Goal: Task Accomplishment & Management: Use online tool/utility

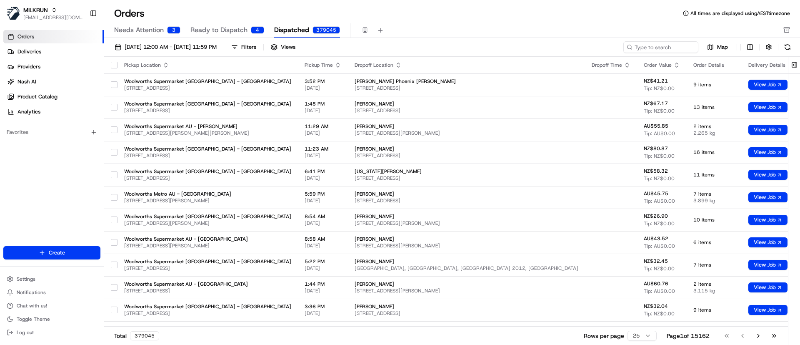
click at [143, 27] on span "Needs Attention" at bounding box center [139, 30] width 50 height 10
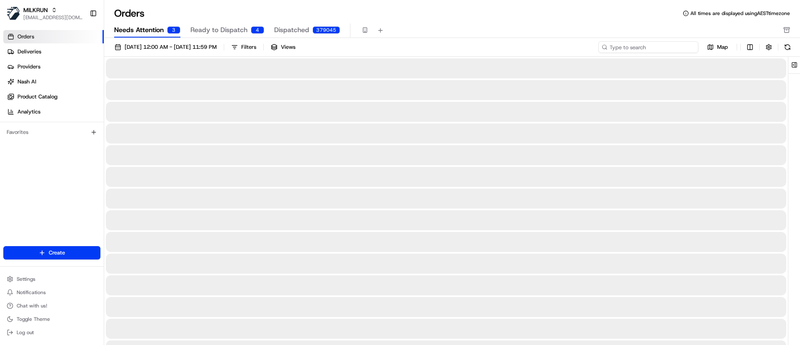
click at [663, 48] on input at bounding box center [648, 47] width 100 height 12
paste input "0755ad29-7aea-4fb2-93a5-0f8fd9f5b0a2"
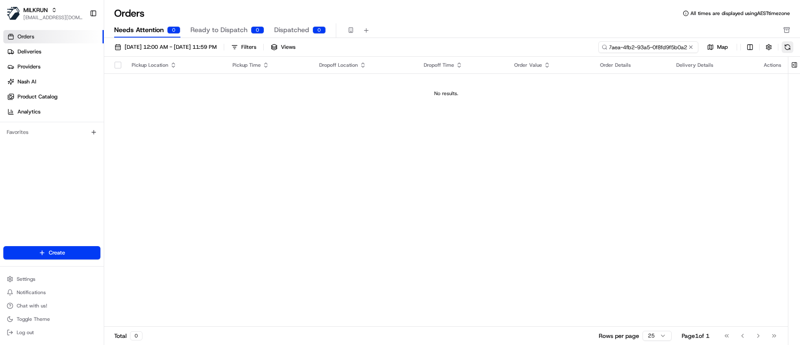
type input "0755ad29-7aea-4fb2-93a5-0f8fd9f5b0a2"
click at [791, 47] on button at bounding box center [788, 47] width 12 height 12
click at [227, 25] on span "Ready to Dispatch" at bounding box center [218, 30] width 57 height 10
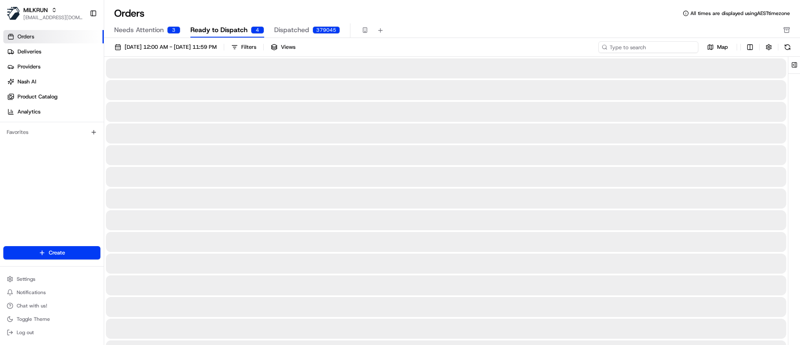
click at [679, 47] on input at bounding box center [648, 47] width 100 height 12
paste input "0755ad29-7aea-4fb2-93a5-0f8fd9f5b0a2"
type input "0755ad29-7aea-4fb2-93a5-0f8fd9f5b0a2"
click at [789, 45] on button at bounding box center [788, 47] width 12 height 12
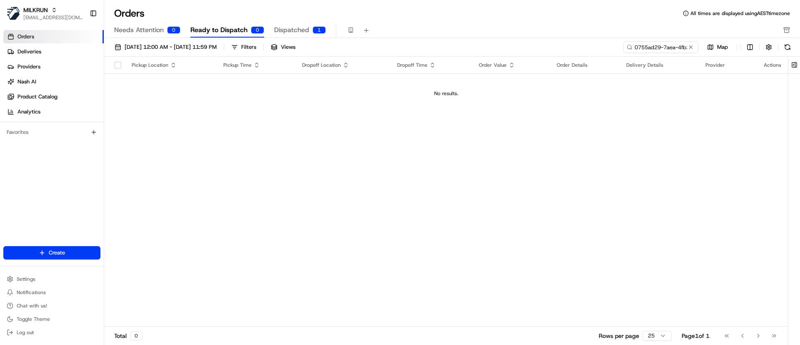
click at [788, 49] on button at bounding box center [788, 47] width 12 height 12
click at [635, 48] on input "0755ad29-7aea-4fb2-93a5-0f8fd9f5b0a2" at bounding box center [648, 47] width 100 height 12
drag, startPoint x: 627, startPoint y: 45, endPoint x: 541, endPoint y: 45, distance: 86.3
click at [541, 45] on div "[DATE] 12:00 AM - [DATE] 11:59 PM Filters Views 0755ad29-7aea-4fb2-93a5-0f8fd9f…" at bounding box center [452, 48] width 696 height 15
click at [652, 43] on input "0755ad29-7aea-4fb2-93a5-0f8fd9f5b0a2" at bounding box center [648, 47] width 100 height 12
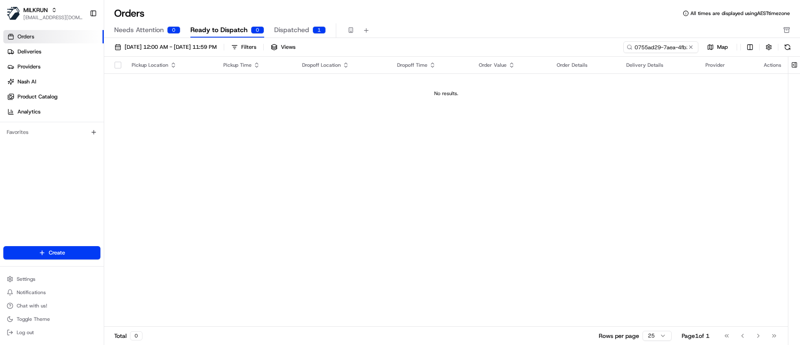
click at [281, 21] on div "Orders All times are displayed using AEST timezone Needs Attention 0 Ready to D…" at bounding box center [452, 22] width 696 height 31
click at [285, 25] on button "Dispatched 1" at bounding box center [300, 30] width 52 height 14
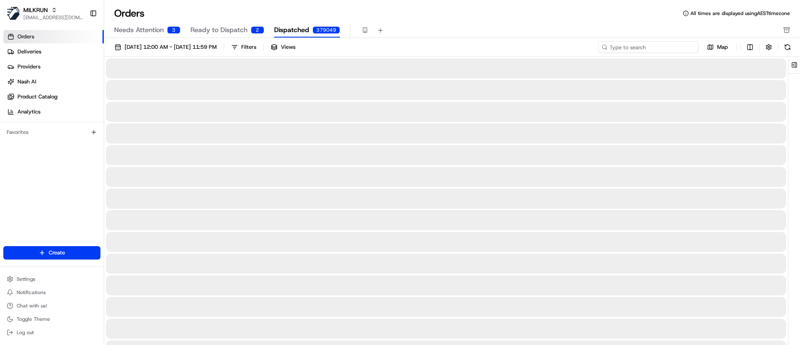
click at [663, 44] on input at bounding box center [648, 47] width 100 height 12
paste input "0755ad29-7aea-4fb2-93a5-0f8fd9f5b0a2"
type input "0755ad29-7aea-4fb2-93a5-0f8fd9f5b0a2"
click at [789, 48] on button at bounding box center [788, 47] width 12 height 12
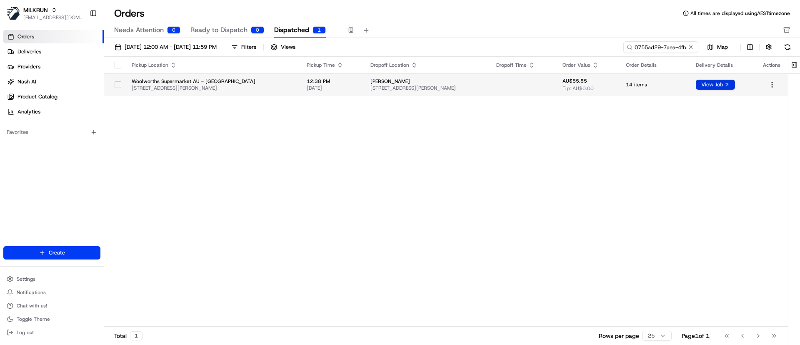
click at [707, 89] on button "View Job" at bounding box center [715, 85] width 39 height 10
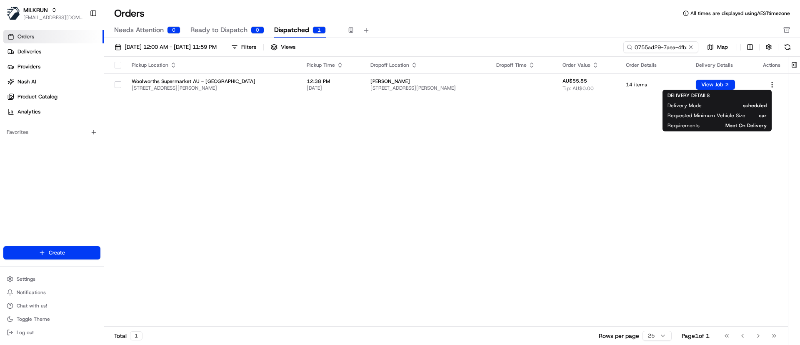
click at [243, 157] on div "Pickup Location Pickup Time Dropoff Location Dropoff Time Order Value Order Det…" at bounding box center [446, 192] width 684 height 270
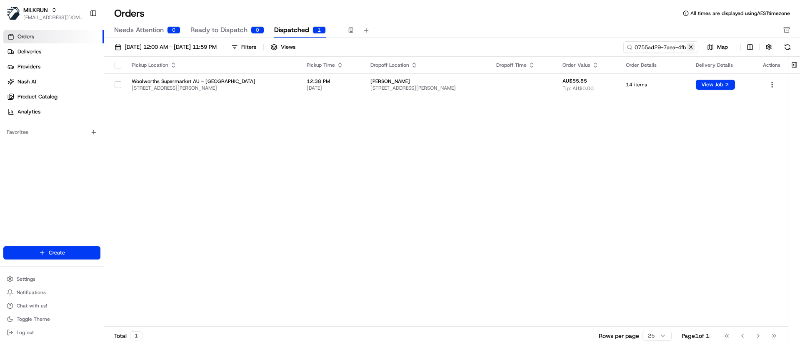
click at [689, 45] on button at bounding box center [691, 47] width 8 height 8
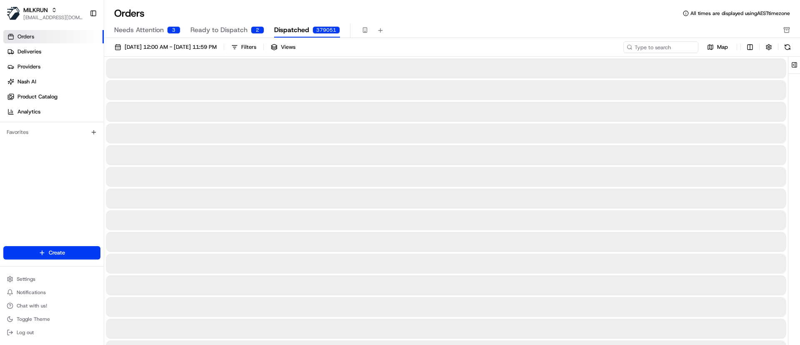
click at [27, 35] on span "Orders" at bounding box center [26, 37] width 17 height 8
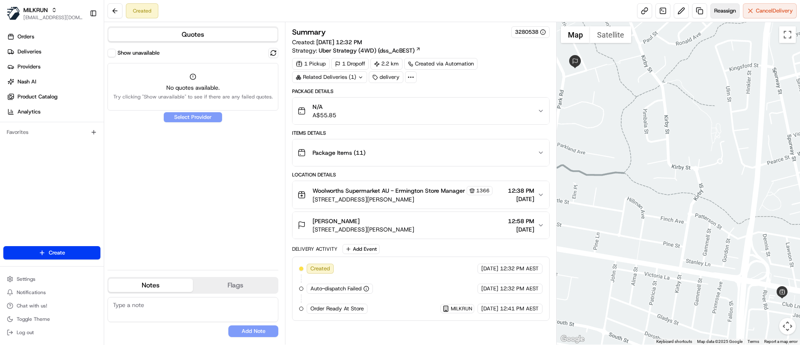
click at [722, 16] on button "Reassign" at bounding box center [725, 10] width 29 height 15
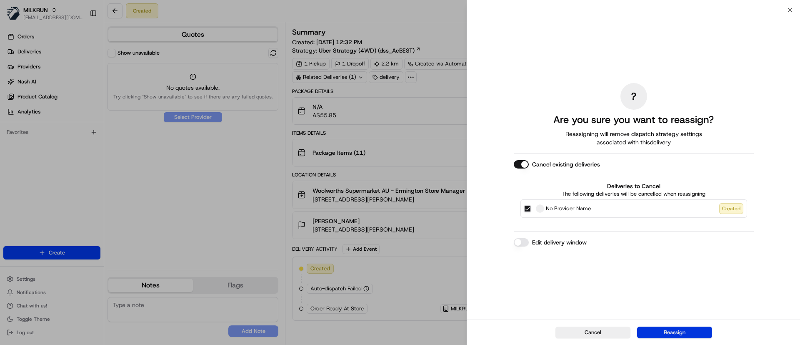
click at [662, 336] on button "Reassign" at bounding box center [674, 332] width 75 height 12
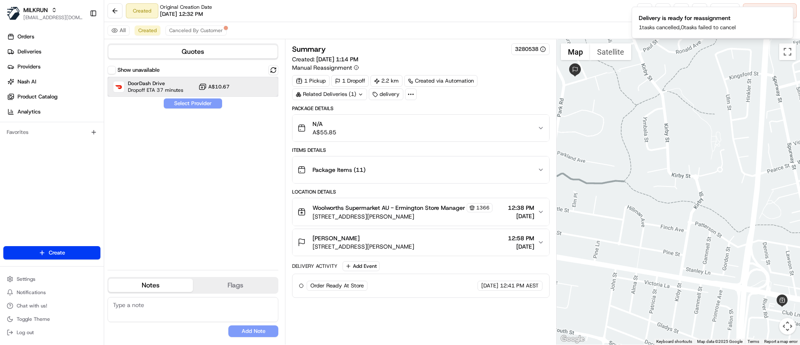
click at [158, 85] on span "DoorDash Drive" at bounding box center [155, 83] width 55 height 7
click at [175, 101] on button "Assign Provider" at bounding box center [192, 103] width 59 height 10
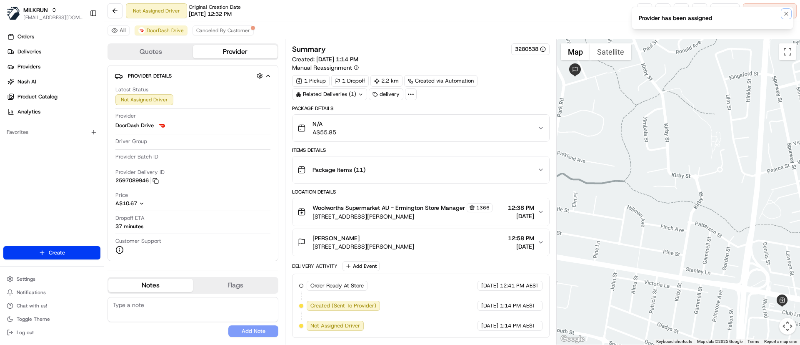
drag, startPoint x: 785, startPoint y: 12, endPoint x: 756, endPoint y: 10, distance: 28.8
click at [785, 11] on icon "Notifications (F8)" at bounding box center [786, 13] width 7 height 7
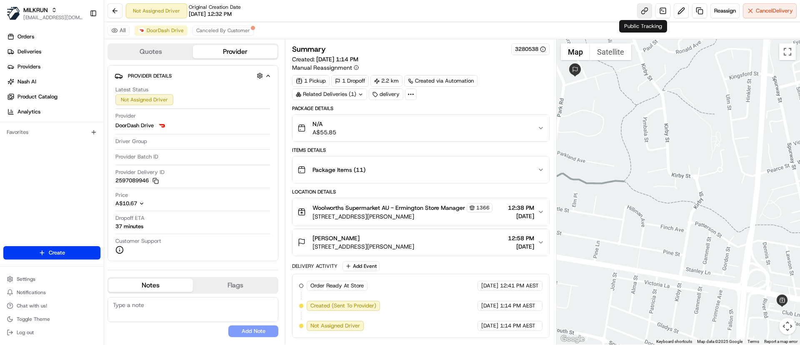
click at [646, 12] on link at bounding box center [644, 10] width 15 height 15
